Goal: Task Accomplishment & Management: Complete application form

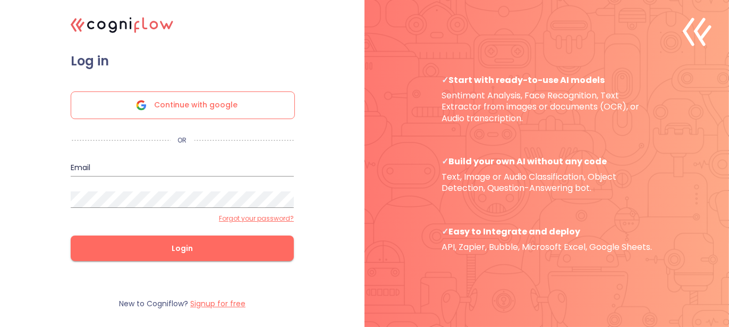
click at [200, 95] on span "Continue with google" at bounding box center [195, 105] width 83 height 27
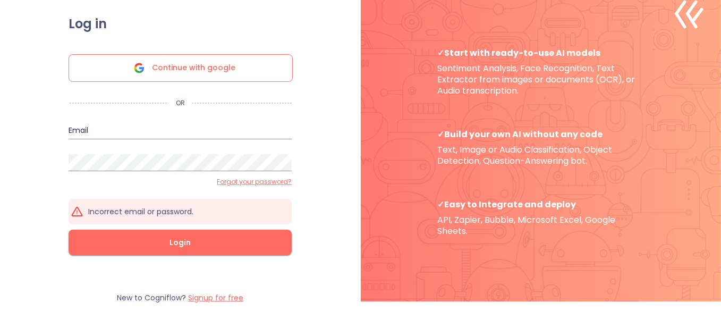
click at [185, 231] on button "Login" at bounding box center [180, 243] width 223 height 26
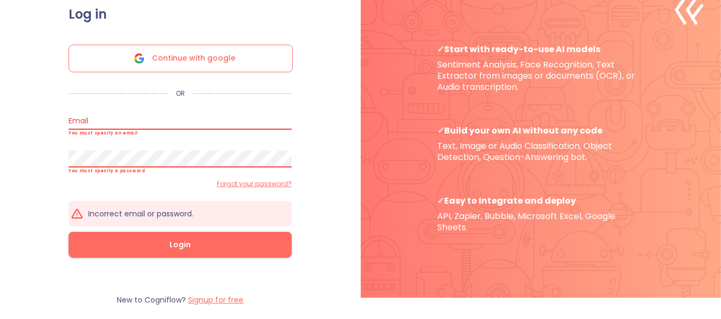
scroll to position [15, 0]
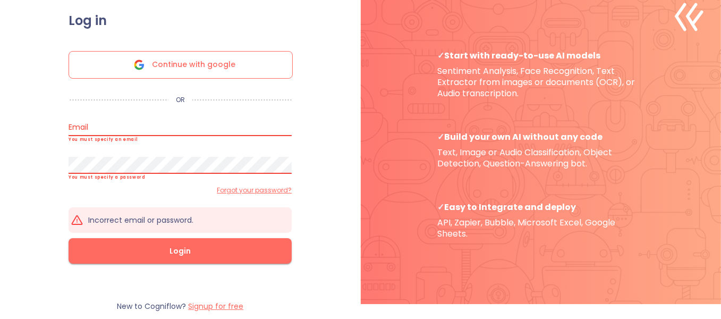
click at [183, 70] on span "Continue with google" at bounding box center [193, 65] width 83 height 27
click at [188, 68] on span "Continue with google" at bounding box center [193, 65] width 83 height 27
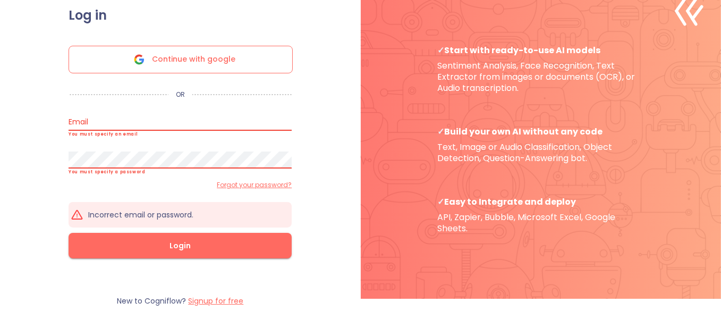
scroll to position [27, 0]
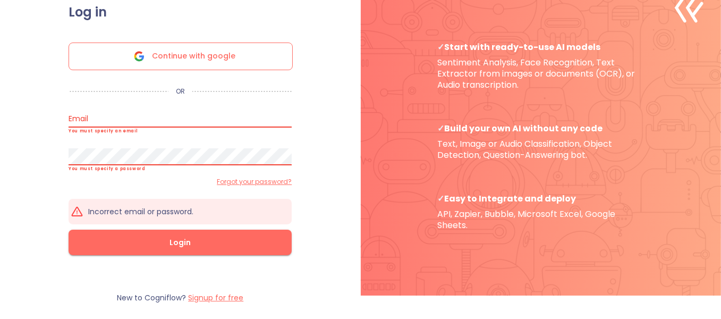
click at [200, 296] on label "Signup for free" at bounding box center [215, 297] width 55 height 11
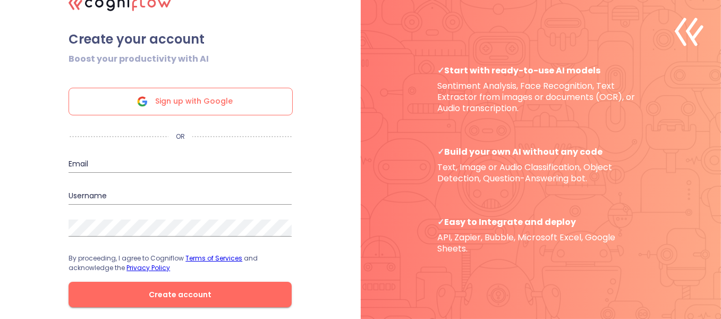
click at [194, 103] on span "Sign up with Google" at bounding box center [194, 101] width 78 height 27
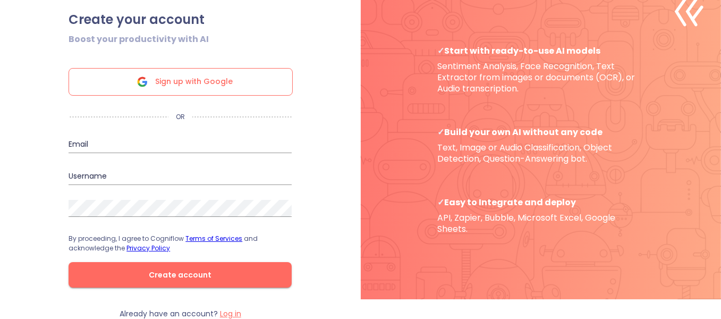
click at [237, 316] on label "Log in" at bounding box center [230, 313] width 21 height 11
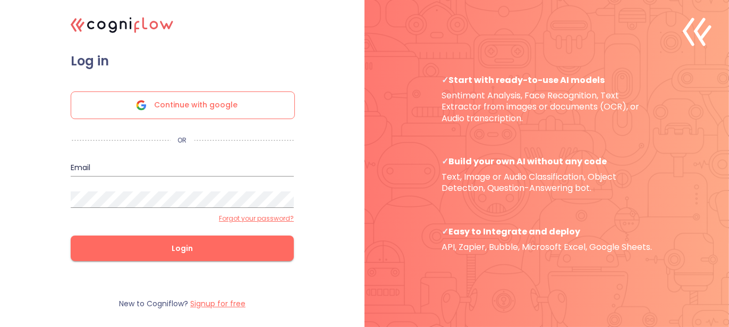
click at [255, 103] on div "Continue with google" at bounding box center [183, 105] width 224 height 28
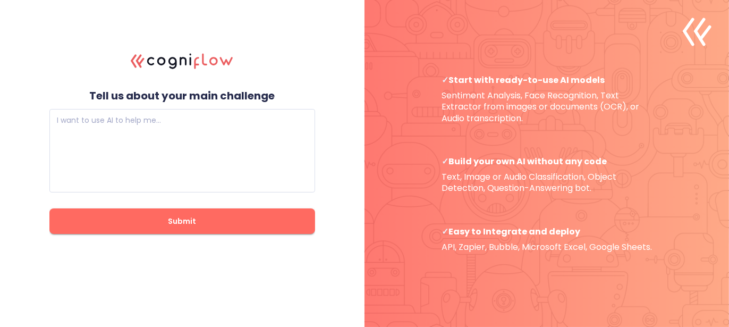
click at [147, 78] on div ".cls-1{fill:#141624;}.cls-2{fill:#eb5e60;}.cls-3{fill:none;stroke:#eb5e60;strok…" at bounding box center [182, 163] width 266 height 250
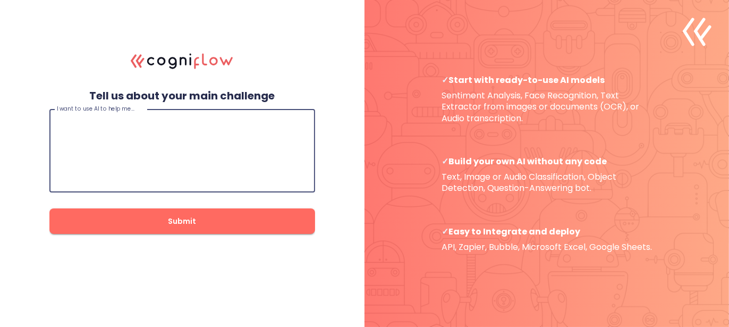
click at [160, 140] on textarea at bounding box center [182, 151] width 251 height 64
click at [199, 227] on span "Submit" at bounding box center [182, 221] width 232 height 13
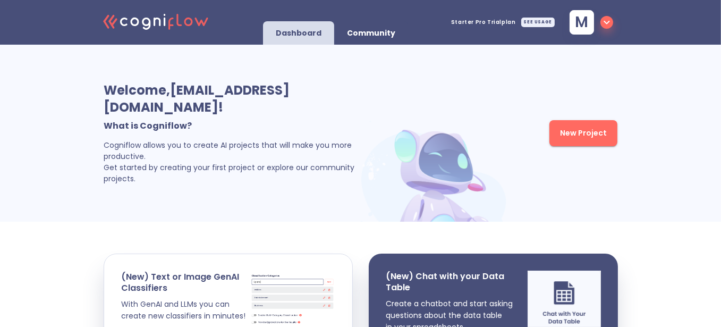
click at [613, 19] on button "m" at bounding box center [589, 22] width 56 height 31
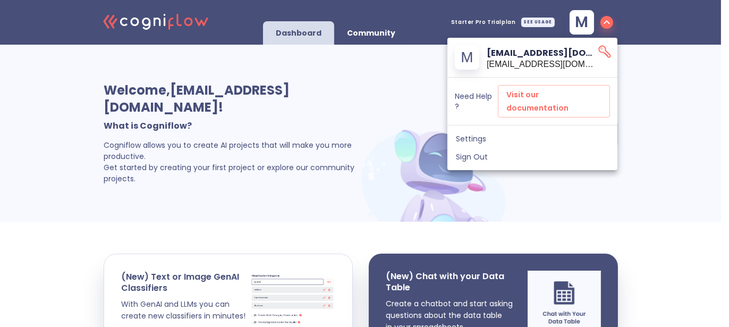
click at [220, 64] on div at bounding box center [364, 163] width 729 height 327
